Goal: Check status: Check status

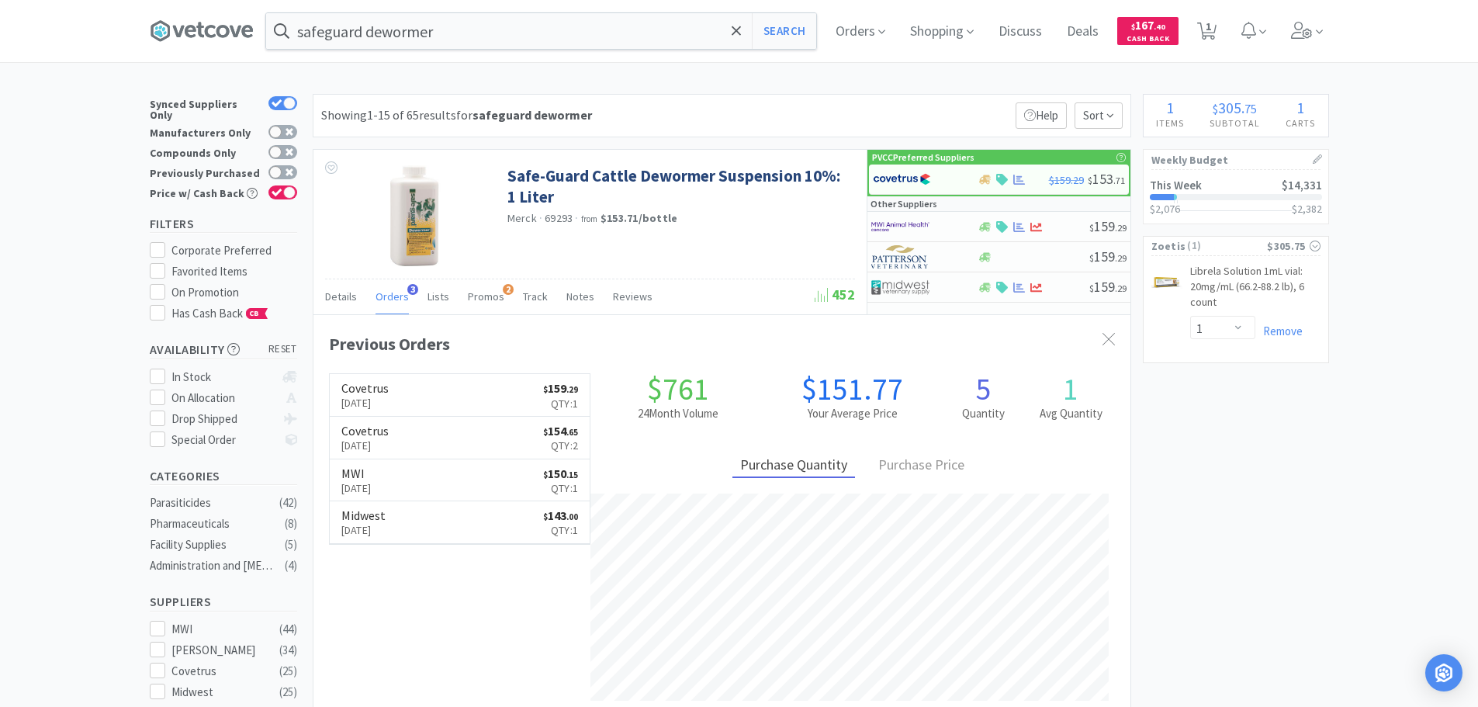
select select "1"
click at [862, 30] on span "Orders" at bounding box center [860, 31] width 62 height 62
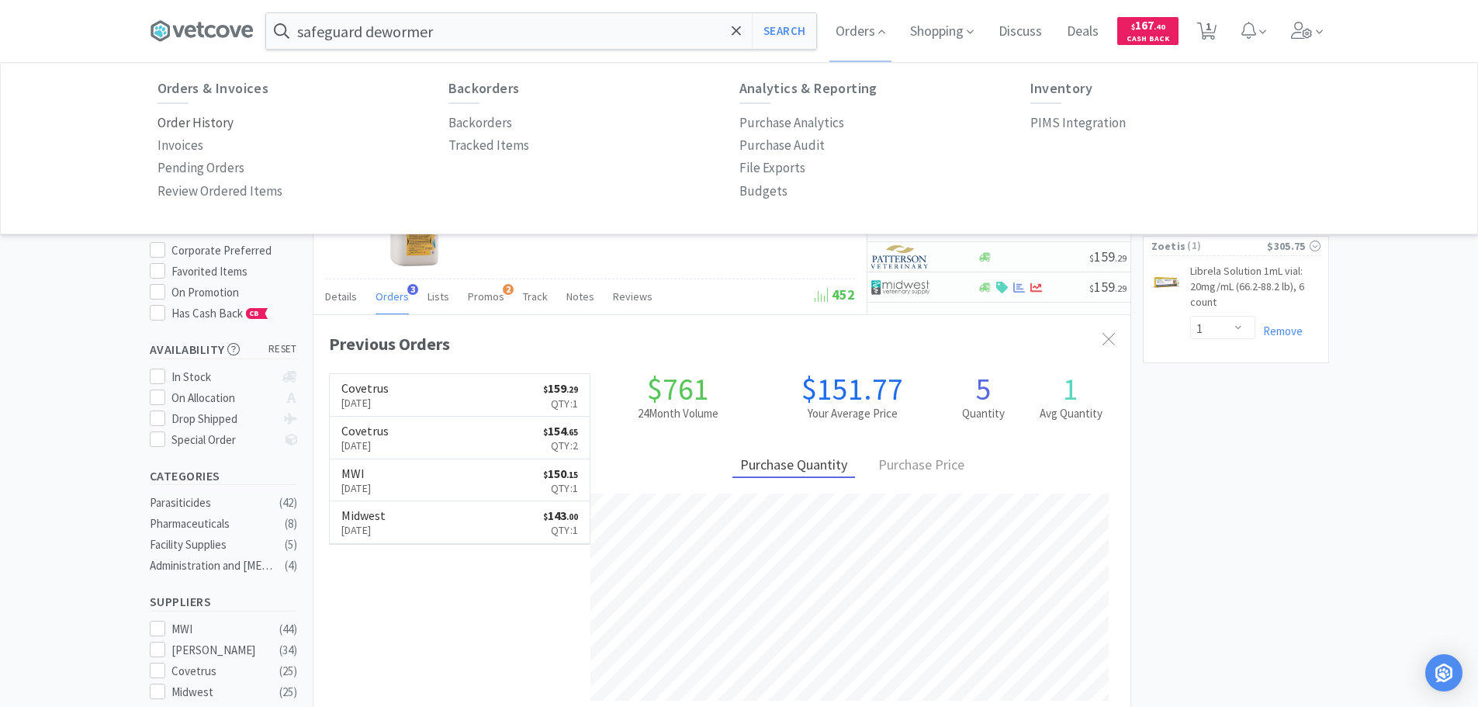
click at [186, 118] on p "Order History" at bounding box center [195, 122] width 76 height 21
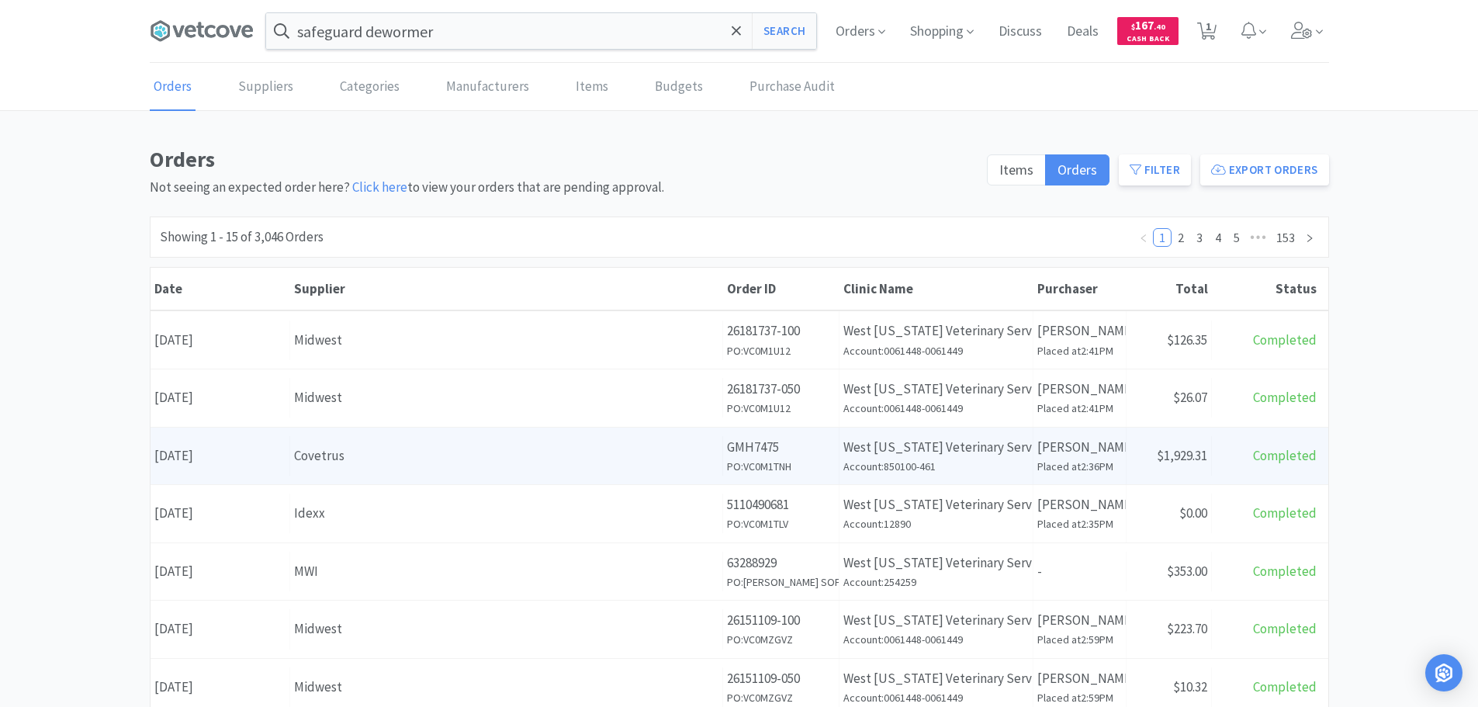
click at [1286, 461] on span "Completed" at bounding box center [1285, 455] width 64 height 17
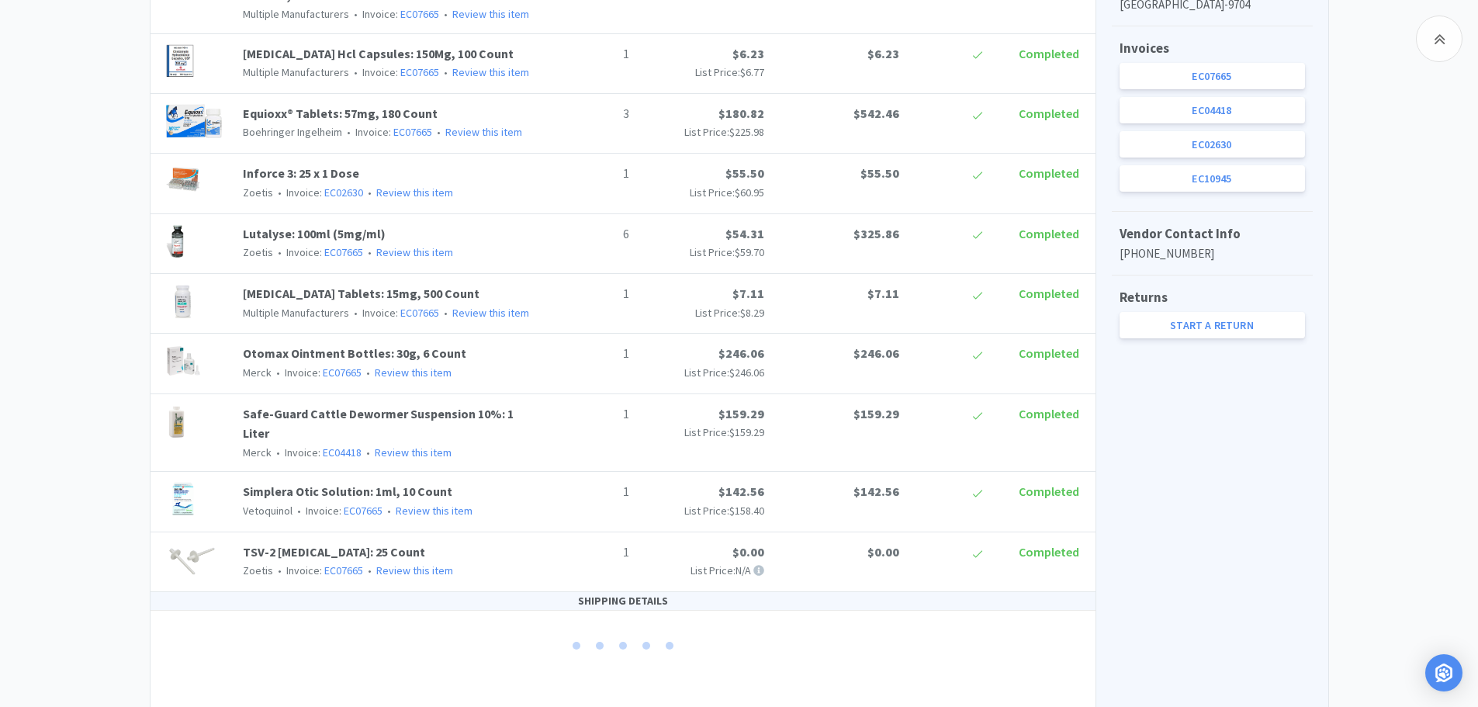
scroll to position [698, 0]
